Goal: Transaction & Acquisition: Purchase product/service

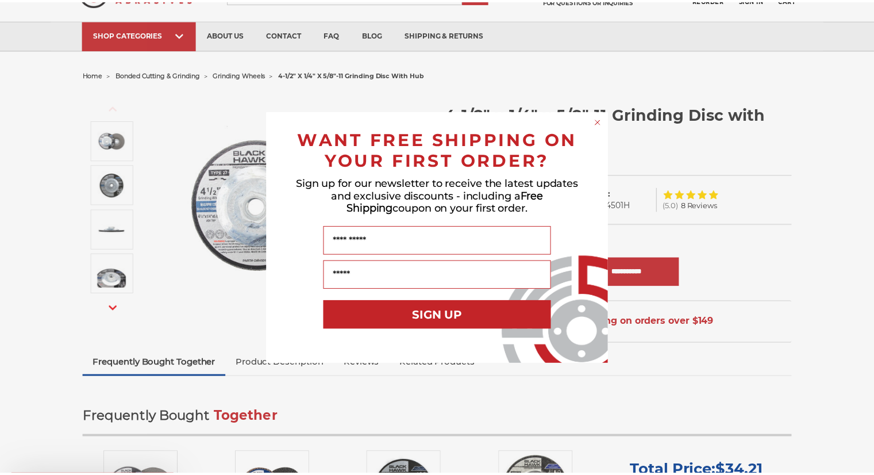
scroll to position [57, 0]
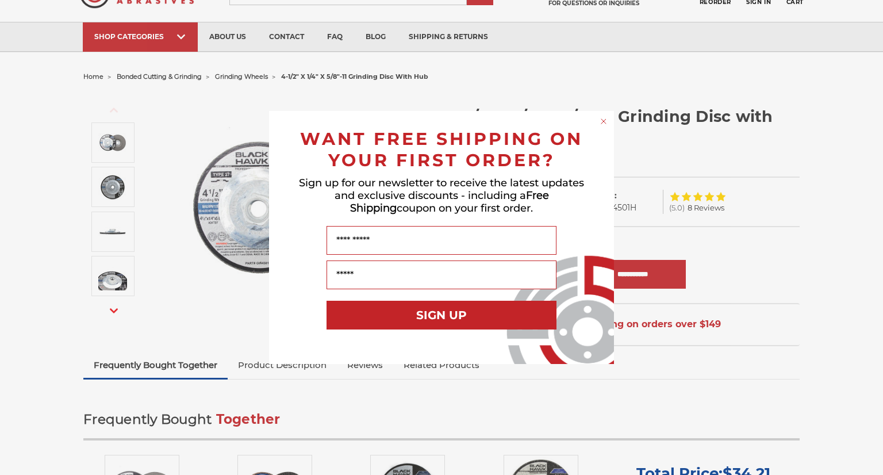
click at [774, 80] on div "Close dialog WANT FREE SHIPPING ON YOUR FIRST ORDER? Sign up for our newsletter…" at bounding box center [441, 237] width 883 height 475
click at [38, 156] on div "Close dialog WANT FREE SHIPPING ON YOUR FIRST ORDER? Sign up for our newsletter…" at bounding box center [441, 237] width 883 height 475
click at [600, 120] on circle "Close dialog" at bounding box center [603, 121] width 11 height 11
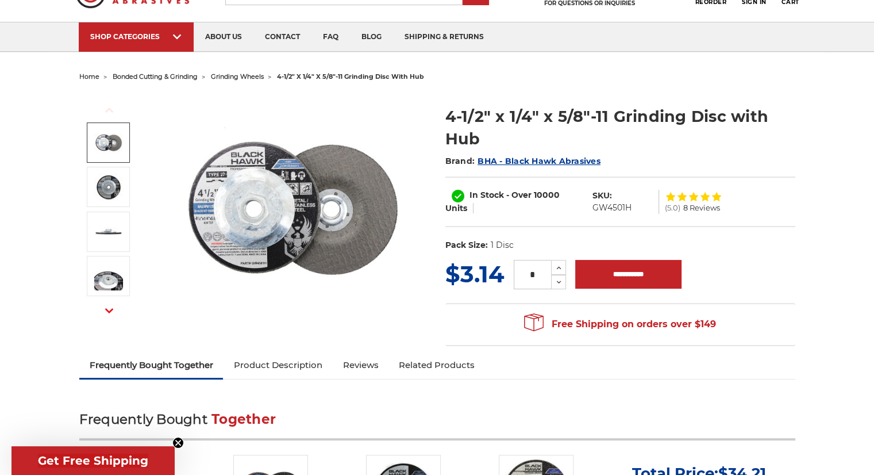
click at [238, 76] on span "grinding wheels" at bounding box center [237, 76] width 53 height 8
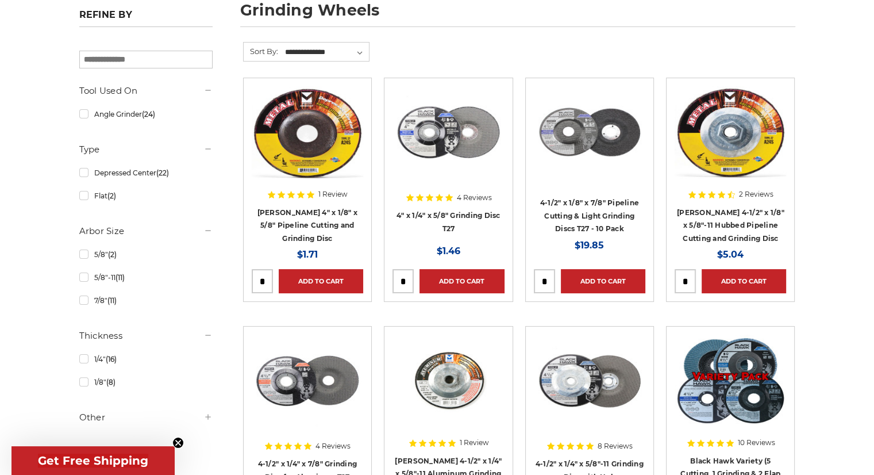
scroll to position [172, 0]
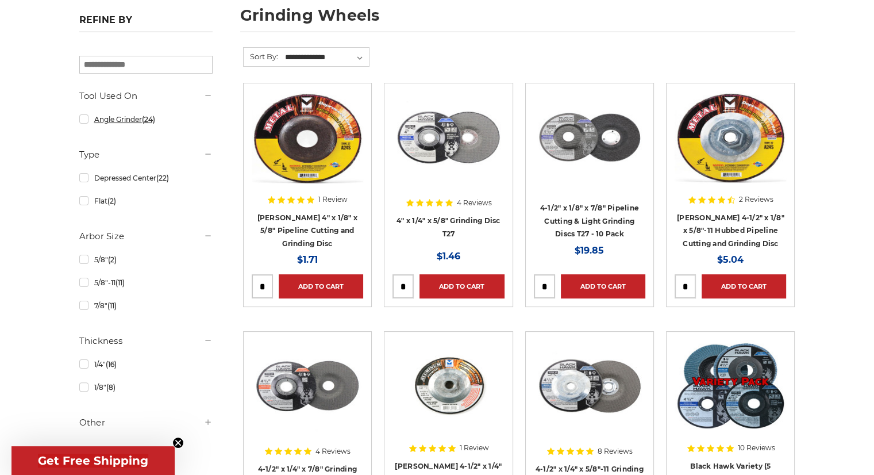
click at [82, 119] on link "Angle Grinder (24)" at bounding box center [145, 119] width 133 height 20
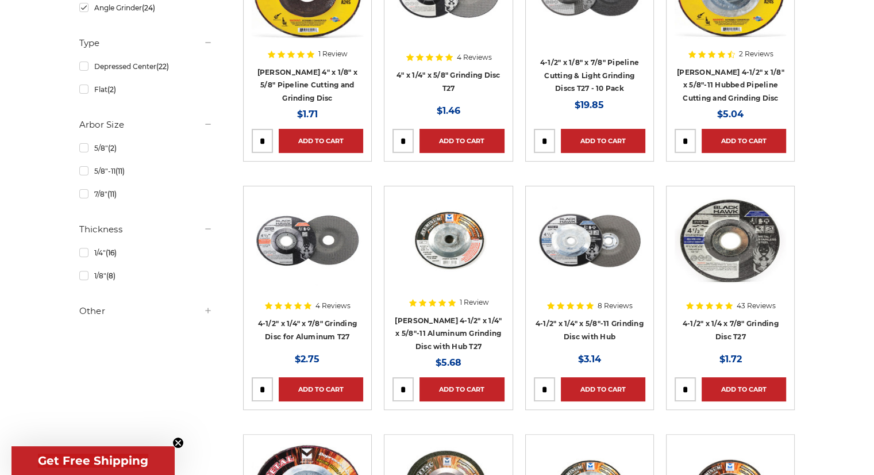
scroll to position [345, 0]
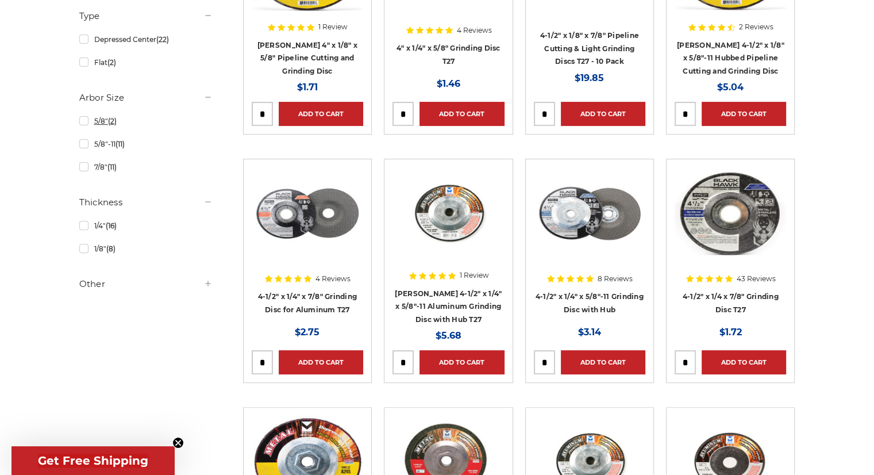
click at [82, 124] on link "5/8" (2)" at bounding box center [145, 121] width 133 height 20
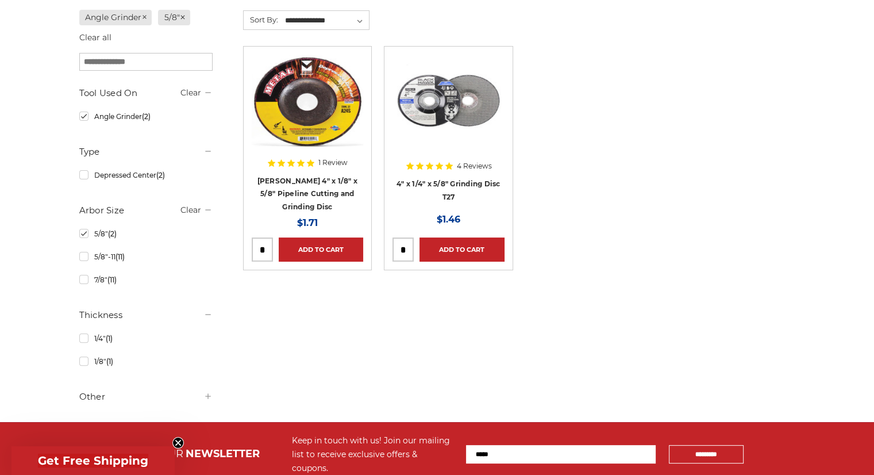
scroll to position [230, 0]
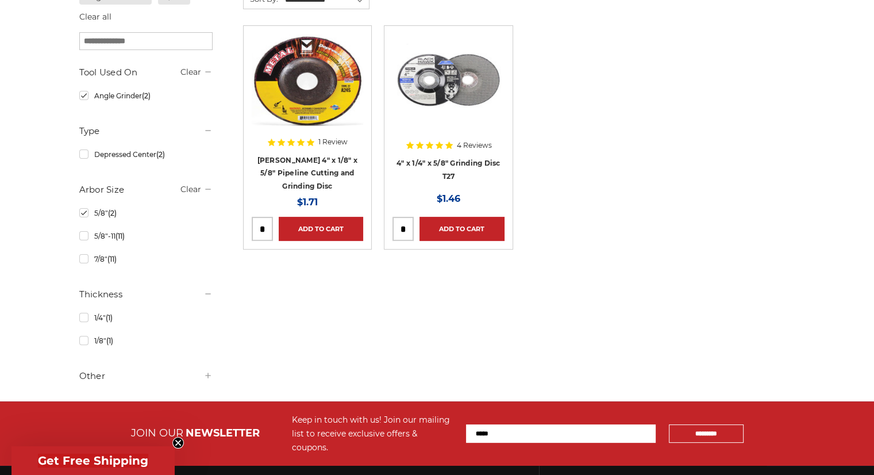
click at [483, 79] on img at bounding box center [448, 80] width 111 height 92
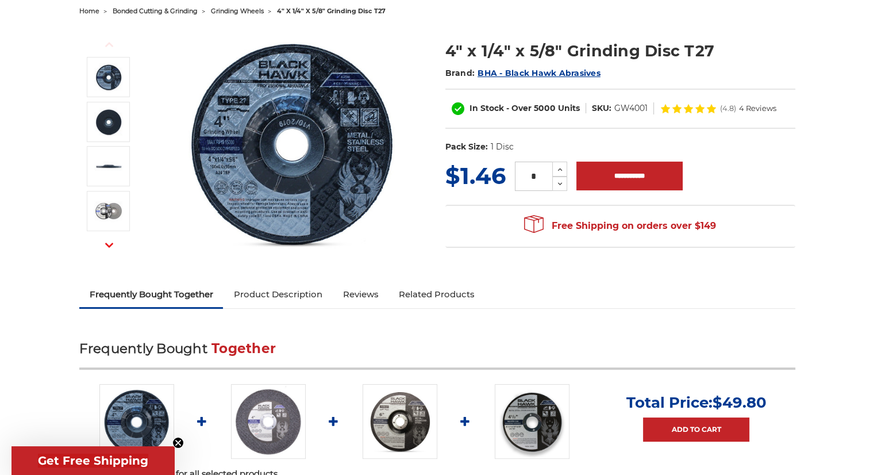
scroll to position [57, 0]
